Goal: Information Seeking & Learning: Find specific fact

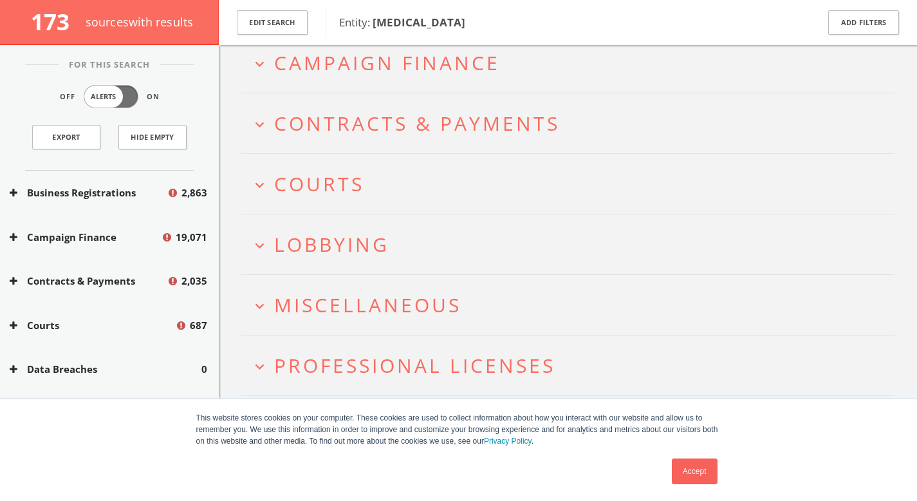
click at [362, 225] on h2 "expand_more Lobbying" at bounding box center [567, 244] width 653 height 60
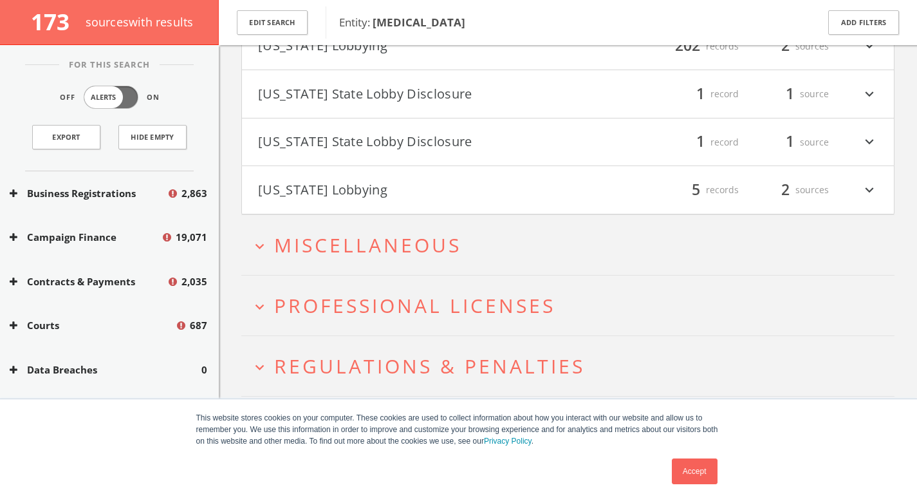
click at [414, 250] on span "Miscellaneous" at bounding box center [367, 245] width 187 height 26
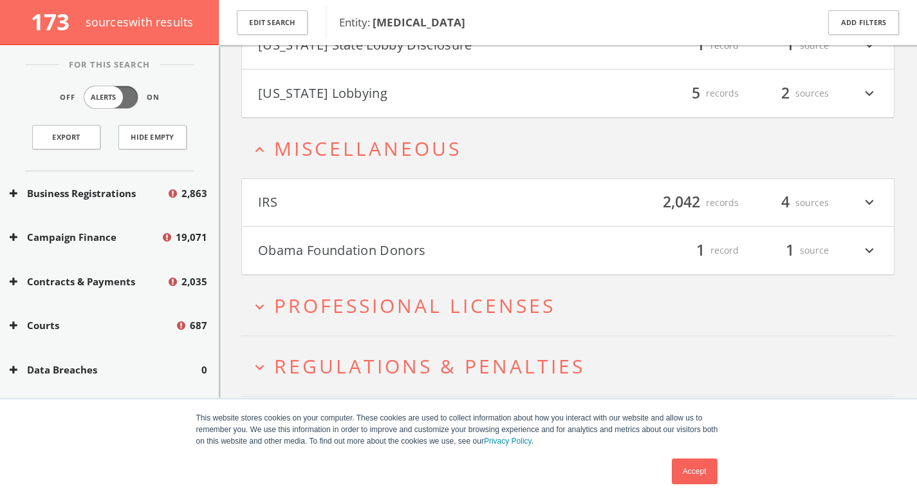
click at [419, 308] on span "Professional Licenses" at bounding box center [414, 305] width 281 height 26
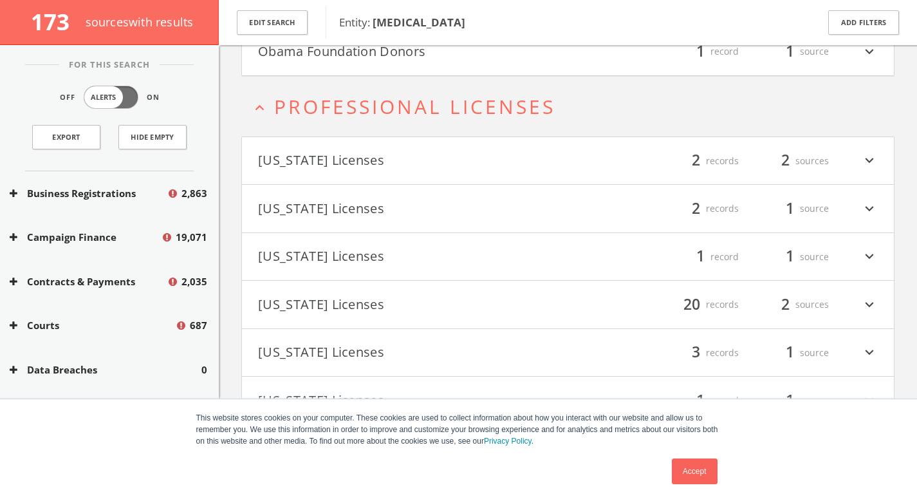
click at [393, 30] on span "Entity: [MEDICAL_DATA]" at bounding box center [569, 22] width 461 height 17
click at [392, 58] on button "Obama Foundation Donors" at bounding box center [413, 52] width 310 height 22
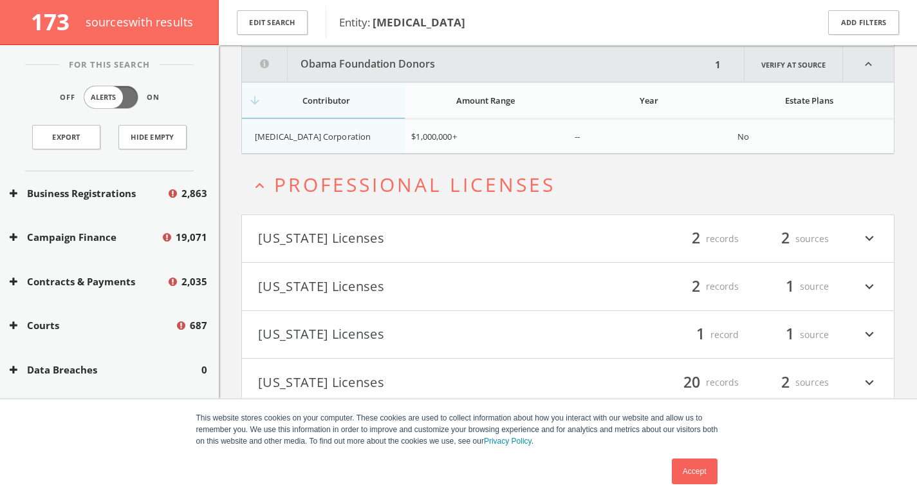
scroll to position [1857, 0]
drag, startPoint x: 400, startPoint y: 133, endPoint x: 477, endPoint y: 134, distance: 77.2
click at [477, 134] on tr "[MEDICAL_DATA] Corporation $1,000,000+ -- No" at bounding box center [568, 135] width 652 height 34
click at [477, 134] on div "$1,000,000+" at bounding box center [487, 135] width 152 height 12
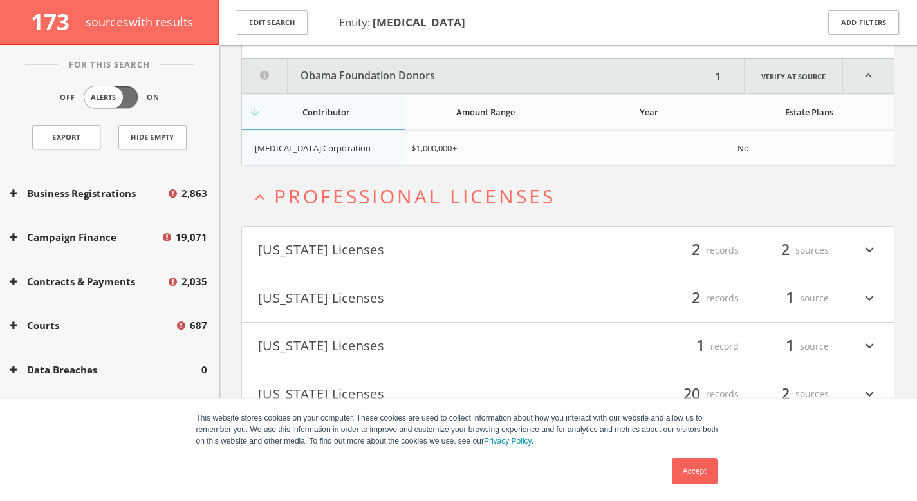
scroll to position [1828, 0]
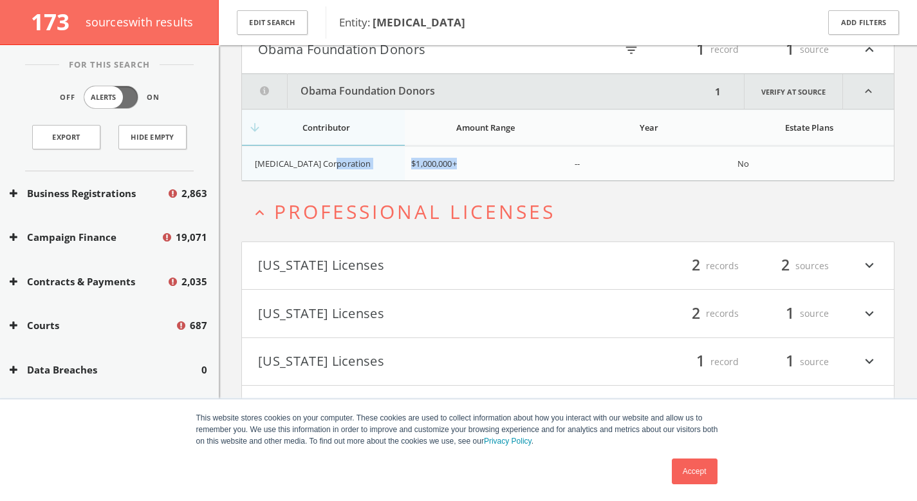
drag, startPoint x: 422, startPoint y: 177, endPoint x: 402, endPoint y: 170, distance: 21.0
click at [402, 170] on tr "[MEDICAL_DATA] Corporation $1,000,000+ -- No" at bounding box center [568, 163] width 652 height 34
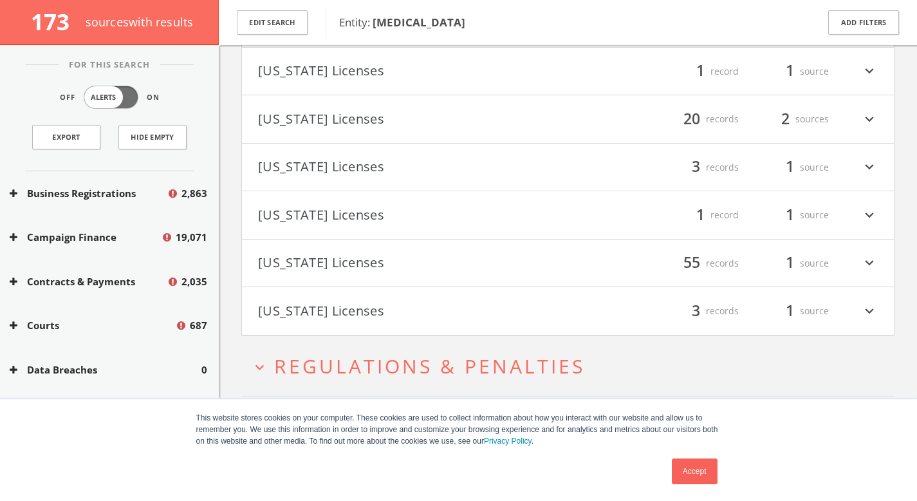
scroll to position [1764, 0]
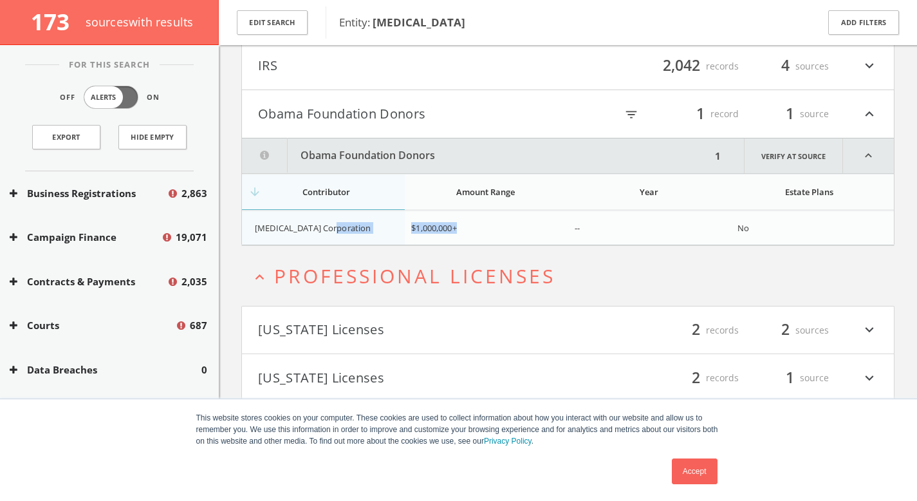
click at [456, 230] on span "$1,000,000+" at bounding box center [433, 228] width 45 height 12
click at [741, 226] on span "No" at bounding box center [743, 228] width 12 height 12
drag, startPoint x: 327, startPoint y: 228, endPoint x: 281, endPoint y: 230, distance: 45.7
click at [281, 230] on div "[MEDICAL_DATA] Corporation" at bounding box center [328, 228] width 146 height 12
click at [425, 232] on span "$1,000,000+" at bounding box center [433, 228] width 45 height 12
